Goal: Information Seeking & Learning: Check status

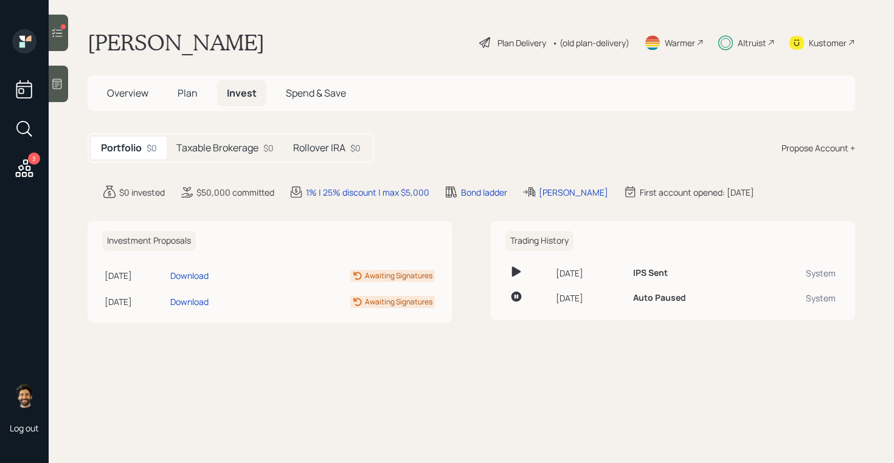
click at [221, 143] on h5 "Taxable Brokerage" at bounding box center [217, 148] width 82 height 12
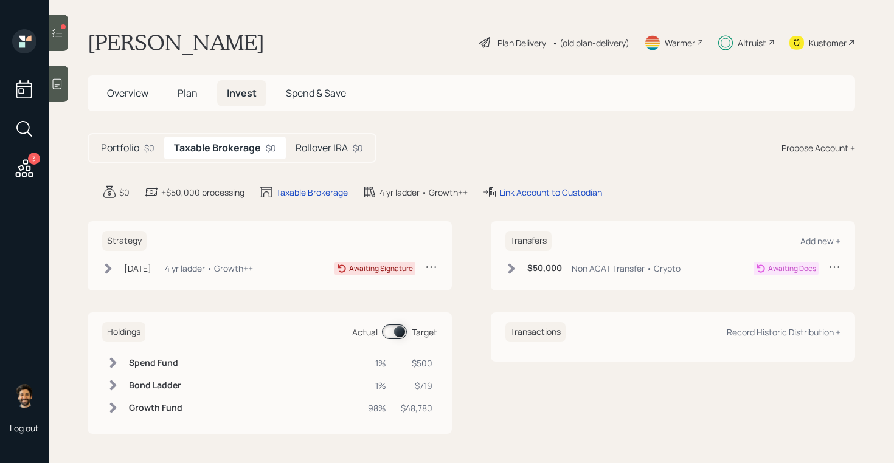
click at [115, 156] on div "Portfolio $0" at bounding box center [127, 148] width 73 height 22
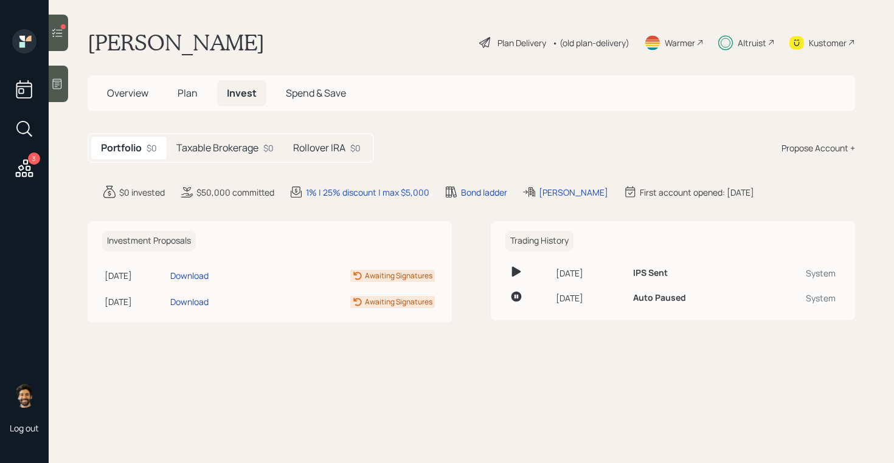
click at [317, 147] on h5 "Rollover IRA" at bounding box center [319, 148] width 52 height 12
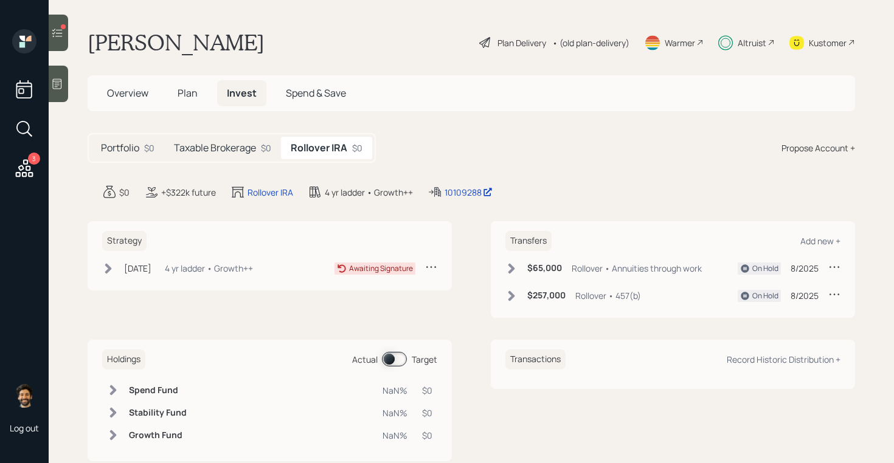
click at [239, 147] on h5 "Taxable Brokerage" at bounding box center [215, 148] width 82 height 12
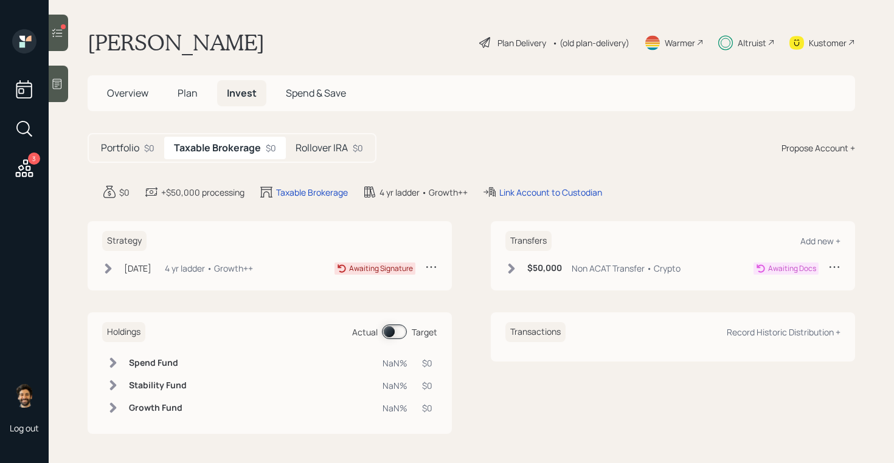
click at [317, 151] on h5 "Rollover IRA" at bounding box center [321, 148] width 52 height 12
